Goal: Check status: Check status

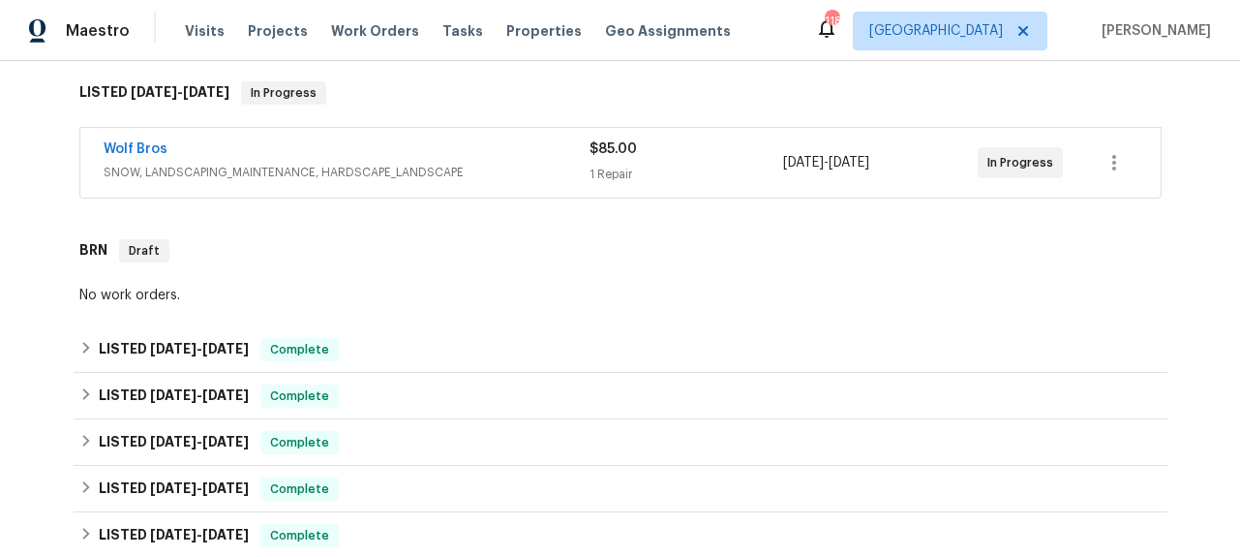
scroll to position [313, 0]
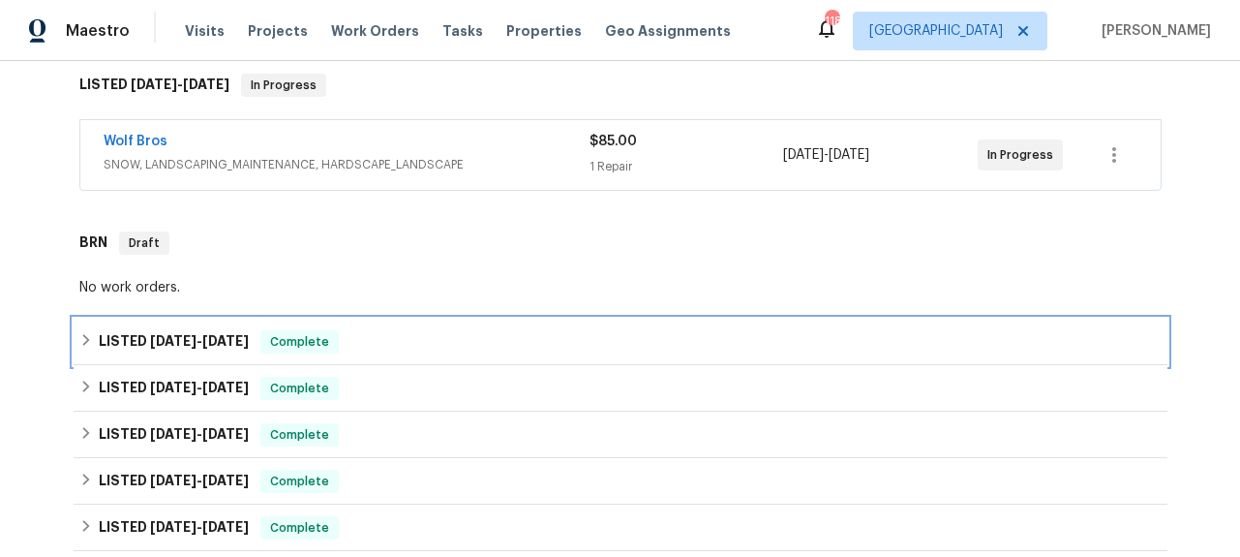
click at [155, 338] on span "[DATE]" at bounding box center [173, 341] width 46 height 14
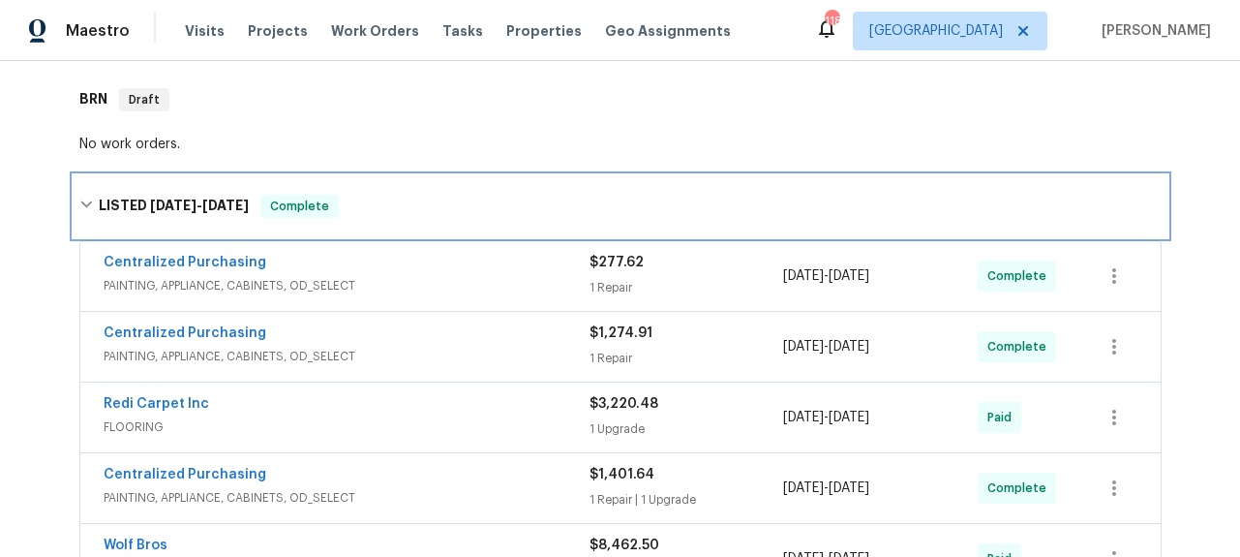
scroll to position [458, 0]
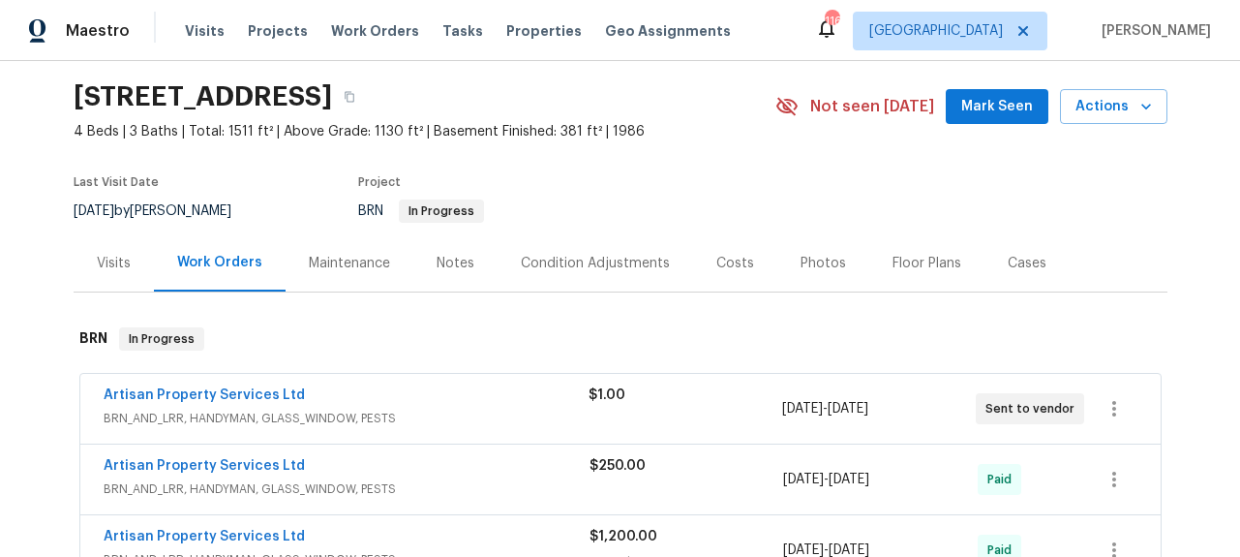
scroll to position [60, 0]
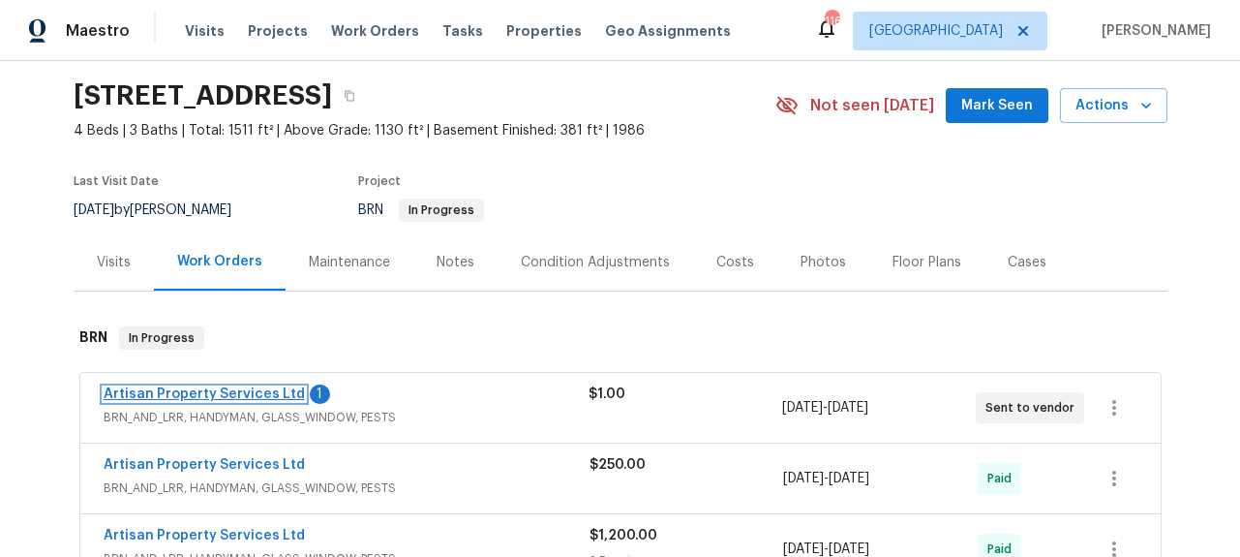
click at [282, 393] on link "Artisan Property Services Ltd" at bounding box center [204, 394] width 201 height 14
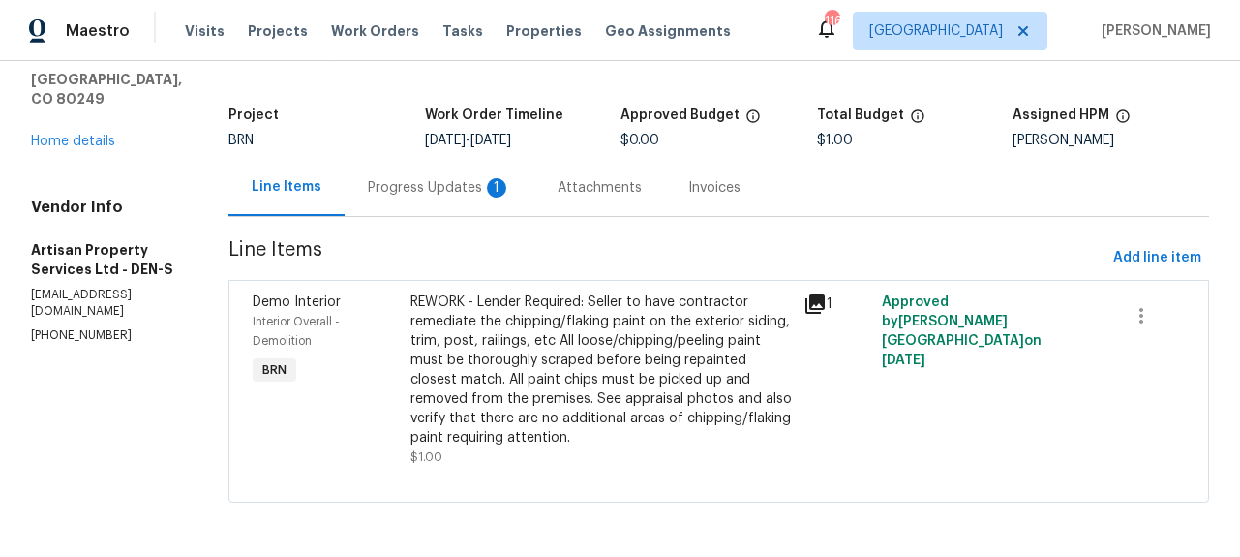
scroll to position [18, 0]
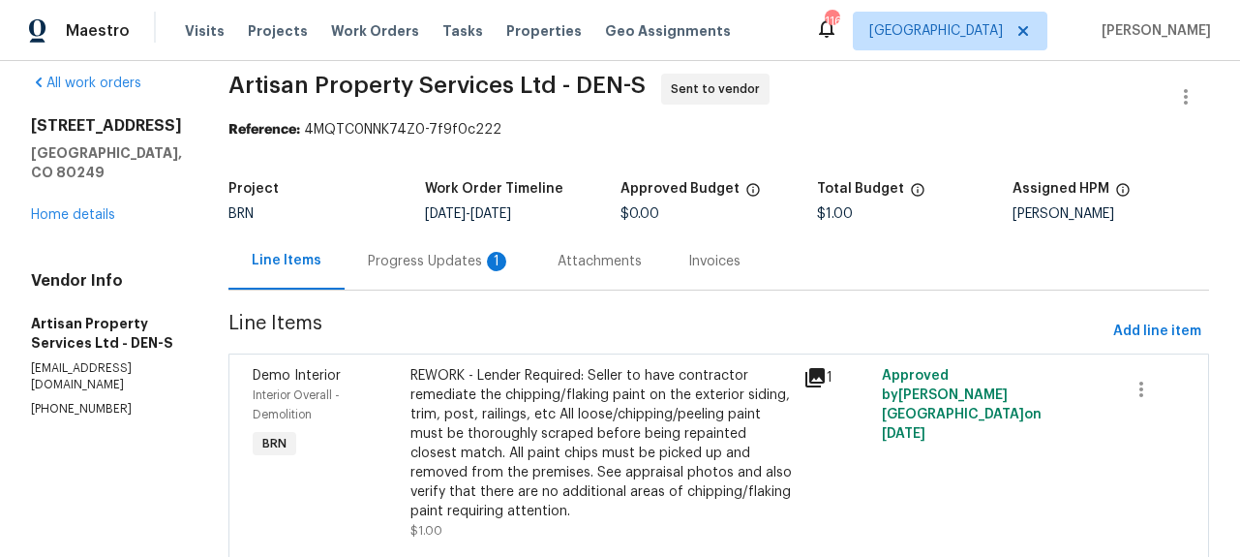
click at [385, 268] on div "Progress Updates 1" at bounding box center [439, 261] width 143 height 19
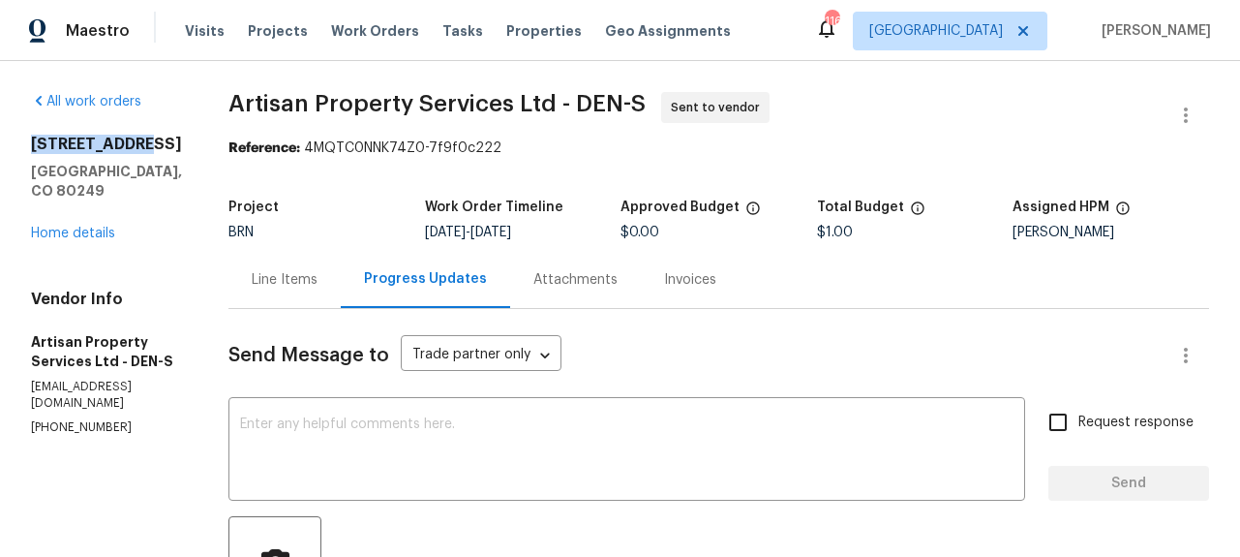
drag, startPoint x: 33, startPoint y: 164, endPoint x: 139, endPoint y: 155, distance: 106.9
click at [138, 155] on div "All work orders [STREET_ADDRESS] Home details Vendor Info Artisan Property Serv…" at bounding box center [620, 543] width 1240 height 964
copy h2 "[STREET_ADDRESS]"
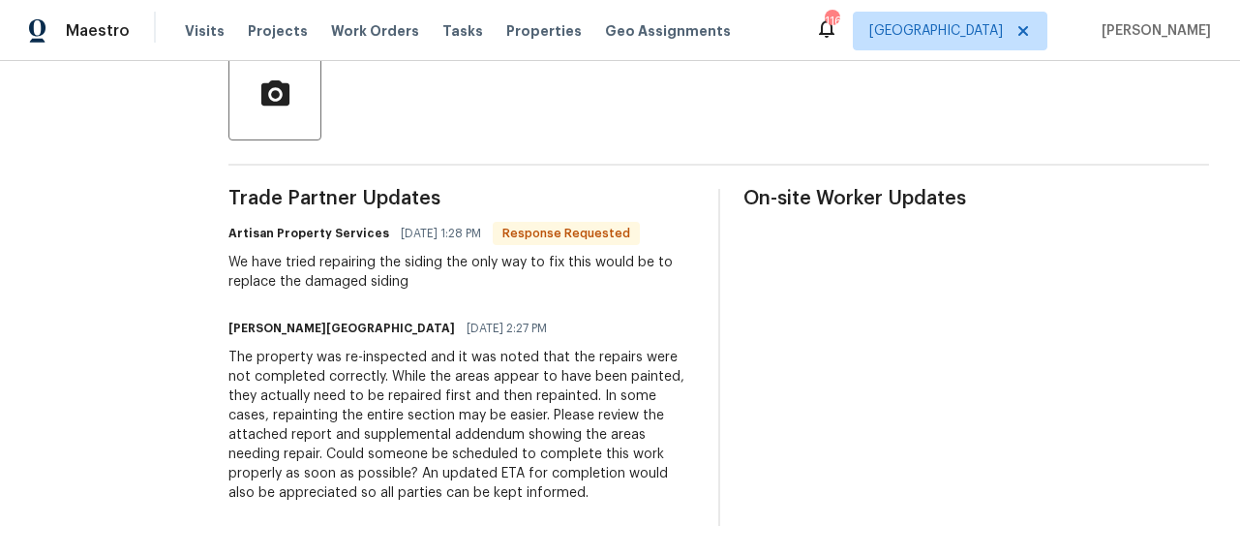
scroll to position [483, 0]
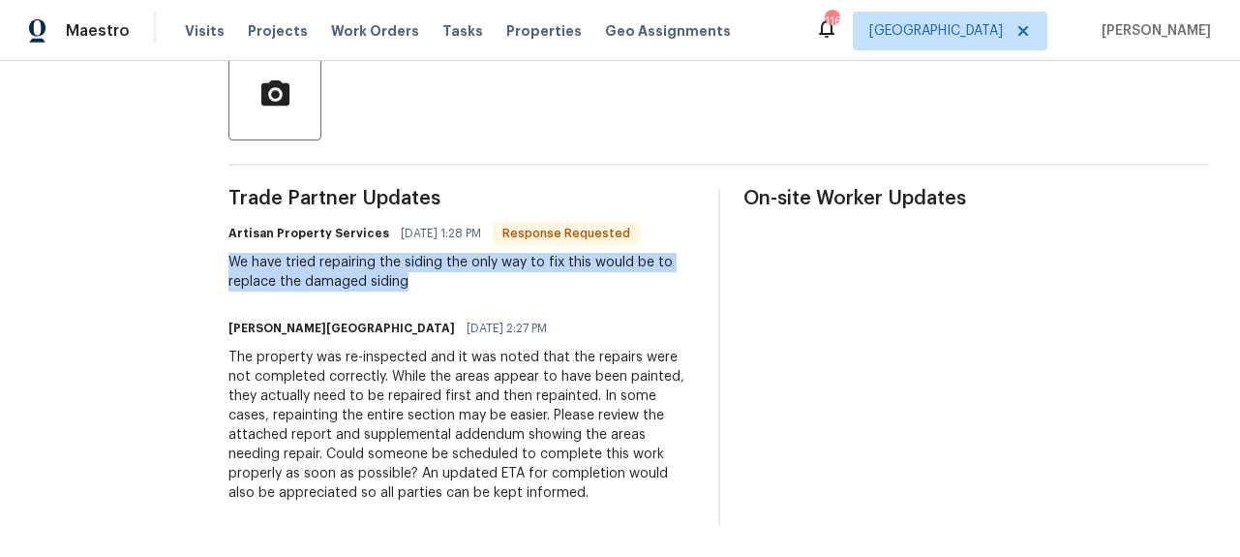
drag, startPoint x: 181, startPoint y: 253, endPoint x: 434, endPoint y: 276, distance: 253.7
click at [434, 276] on div "All work orders [STREET_ADDRESS] Home details Vendor Info Artisan Property Serv…" at bounding box center [620, 74] width 1240 height 964
copy div "We have tried repairing the siding the only way to fix this would be to replace…"
